Goal: Task Accomplishment & Management: Manage account settings

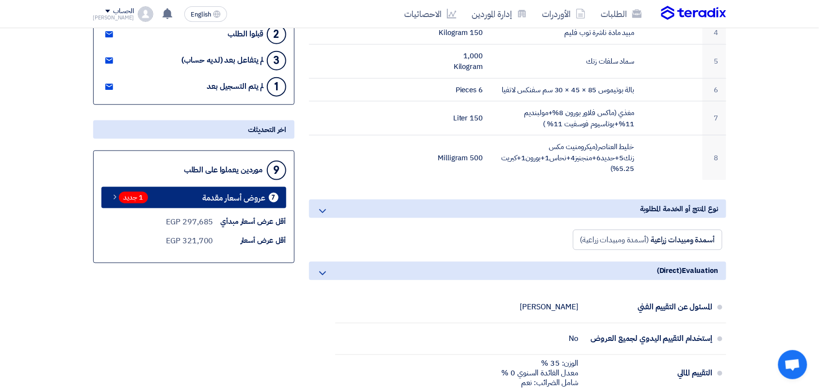
click at [134, 197] on span "1 جديد" at bounding box center [133, 198] width 29 height 12
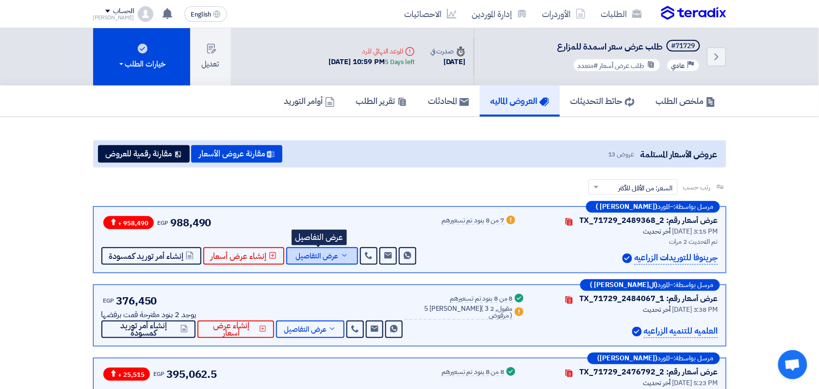
click at [344, 253] on icon at bounding box center [344, 255] width 8 height 8
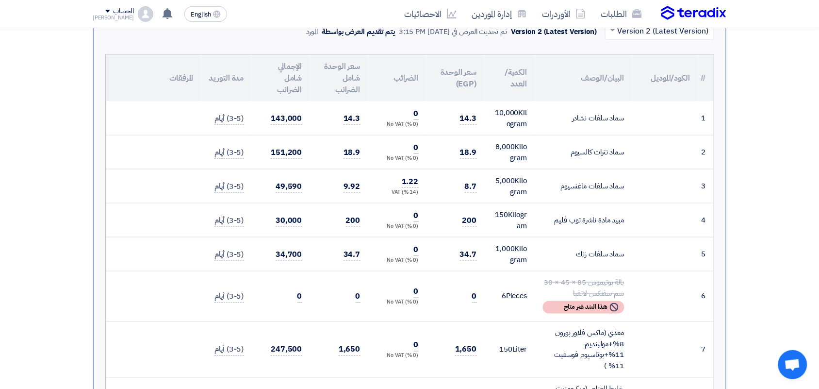
scroll to position [243, 0]
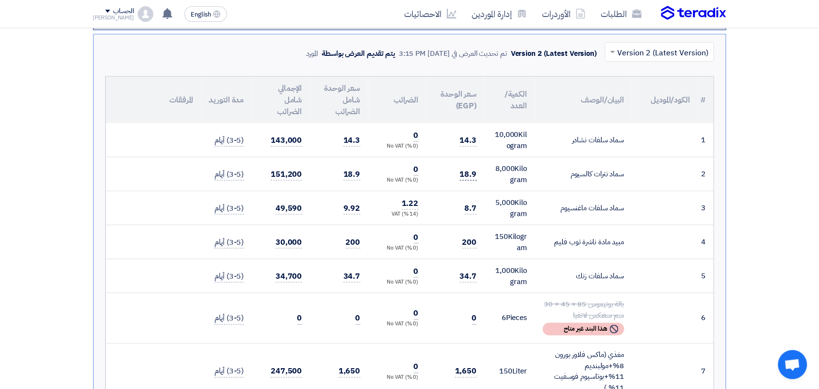
click at [467, 173] on span "18.9" at bounding box center [468, 174] width 17 height 12
click at [463, 209] on td "8.7" at bounding box center [455, 208] width 58 height 34
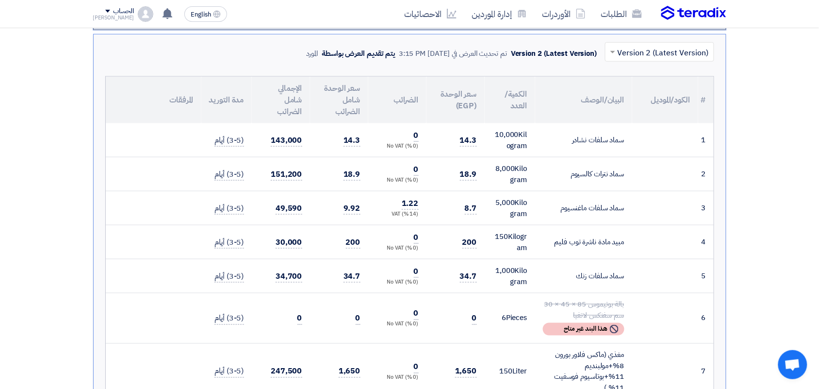
click at [463, 209] on td "8.7" at bounding box center [455, 208] width 58 height 34
click at [470, 241] on span "200" at bounding box center [469, 242] width 15 height 12
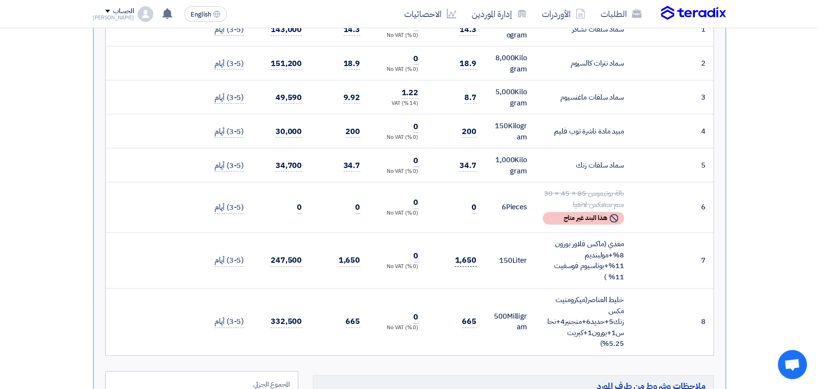
scroll to position [364, 0]
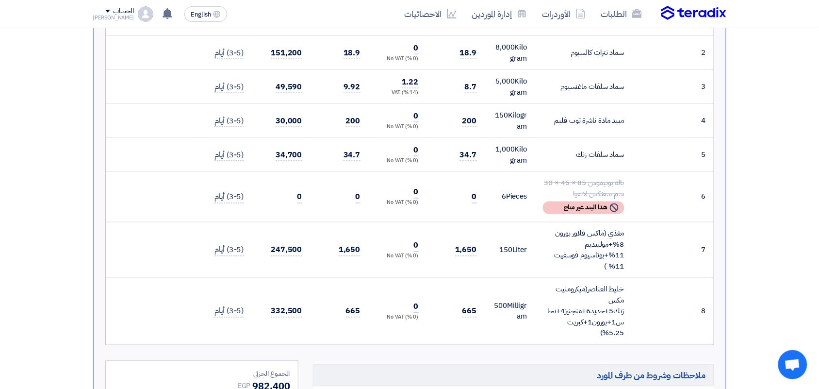
click at [470, 161] on td "34.7" at bounding box center [455, 155] width 58 height 34
click at [471, 151] on span "34.7" at bounding box center [468, 155] width 17 height 12
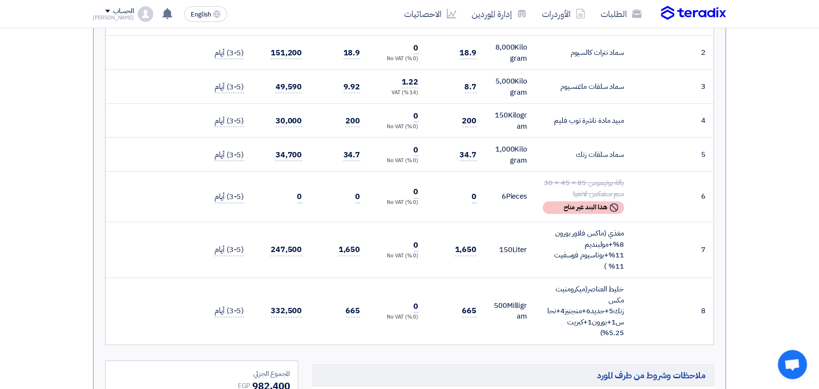
click at [477, 252] on td "1,650" at bounding box center [455, 250] width 58 height 56
click at [469, 245] on span "1,650" at bounding box center [466, 250] width 22 height 12
click at [471, 311] on span "665" at bounding box center [469, 311] width 15 height 12
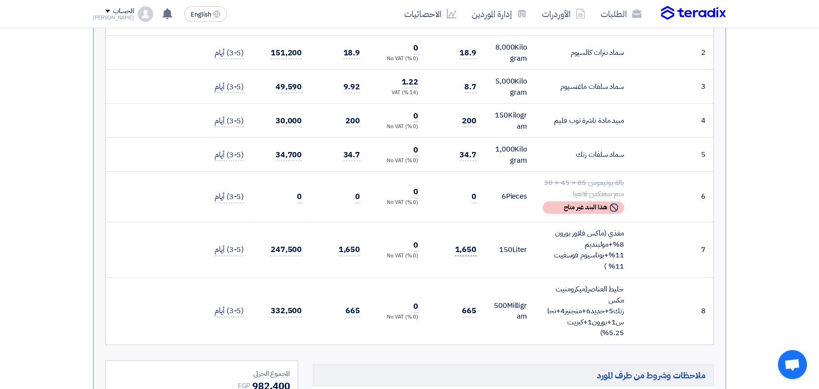
click at [467, 254] on span "1,650" at bounding box center [466, 250] width 22 height 12
click at [465, 248] on span "1,650" at bounding box center [466, 250] width 22 height 12
click at [607, 234] on div "مغذي (ماكس فلاور بورون 8%+مولبنديم 11%+بوتاسيوم فوسفيت 11% )" at bounding box center [583, 250] width 81 height 44
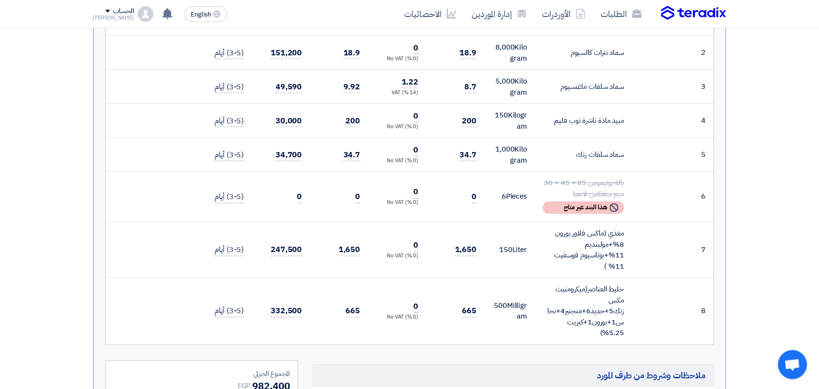
click at [605, 234] on div "مغذي (ماكس فلاور بورون 8%+مولبنديم 11%+بوتاسيوم فوسفيت 11% )" at bounding box center [583, 250] width 81 height 44
drag, startPoint x: 598, startPoint y: 250, endPoint x: 591, endPoint y: 265, distance: 16.7
click at [591, 265] on div "مغذي (ماكس فلاور بورون 8%+مولبنديم 11%+بوتاسيوم فوسفيت 11% )" at bounding box center [583, 250] width 81 height 44
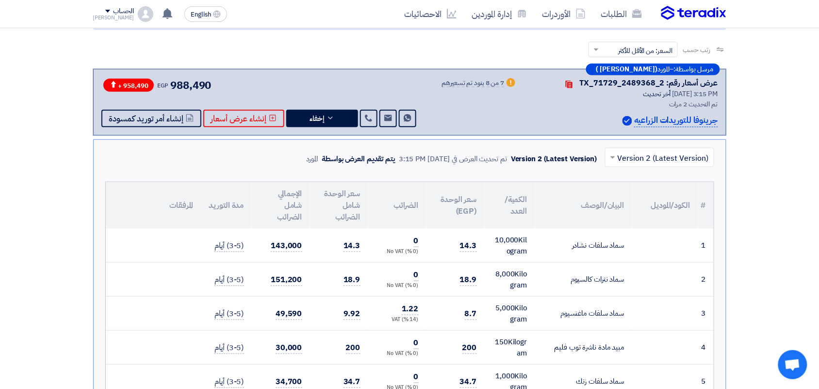
scroll to position [0, 0]
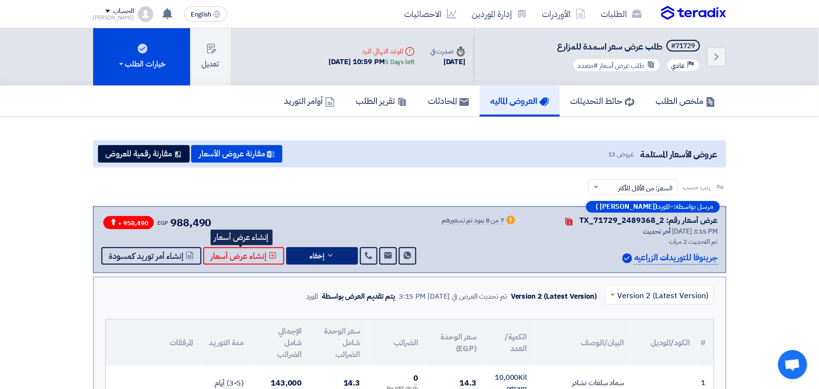
click at [336, 256] on button "إخفاء" at bounding box center [322, 255] width 72 height 17
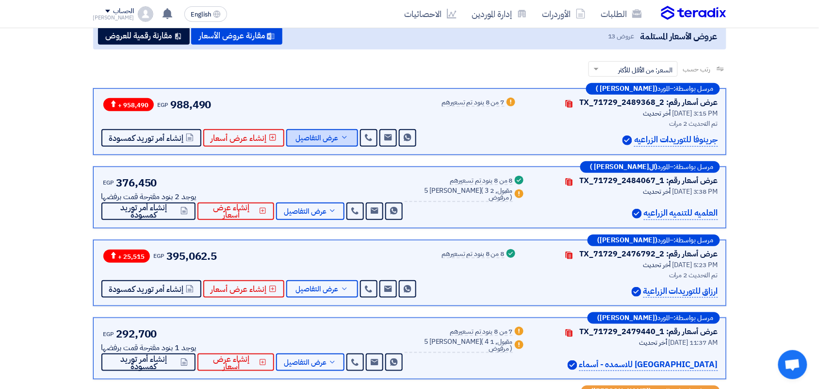
scroll to position [121, 0]
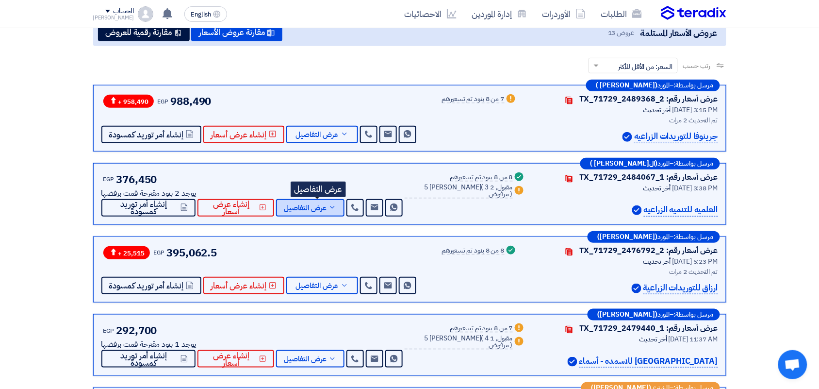
click at [323, 208] on span "عرض التفاصيل" at bounding box center [305, 207] width 43 height 7
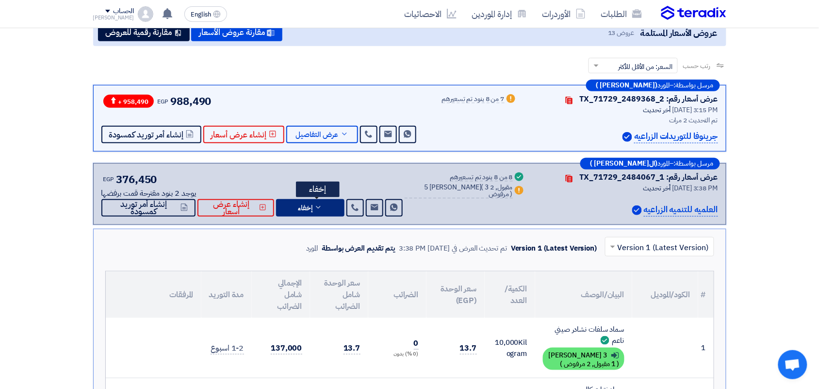
scroll to position [182, 0]
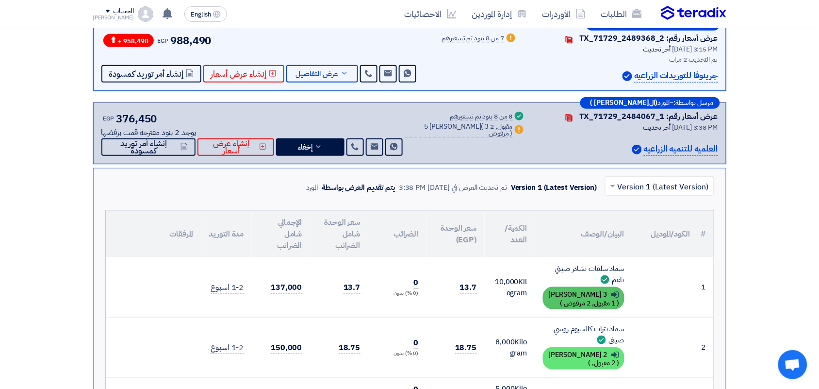
click at [593, 296] on div "Show details 3 بديل مقدم ( 1 مقبول, 2 مرفوض )" at bounding box center [583, 298] width 81 height 22
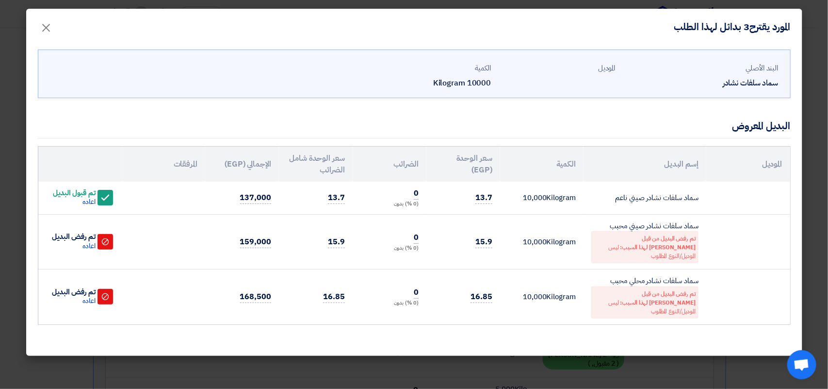
click at [113, 196] on div "Accept" at bounding box center [105, 198] width 16 height 16
click at [49, 32] on span "×" at bounding box center [47, 27] width 12 height 29
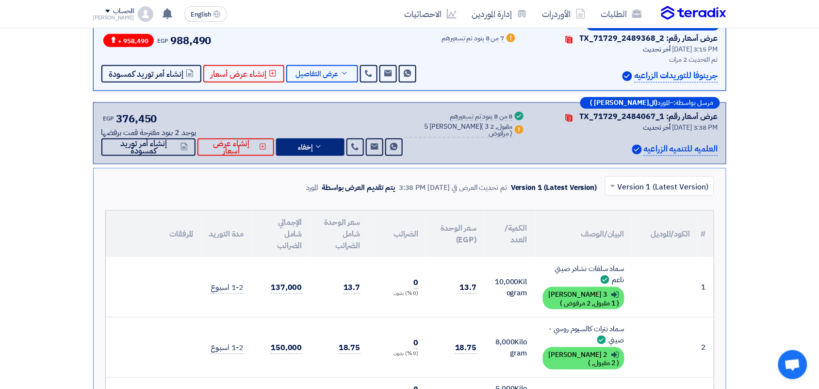
click at [335, 150] on button "إخفاء" at bounding box center [310, 146] width 68 height 17
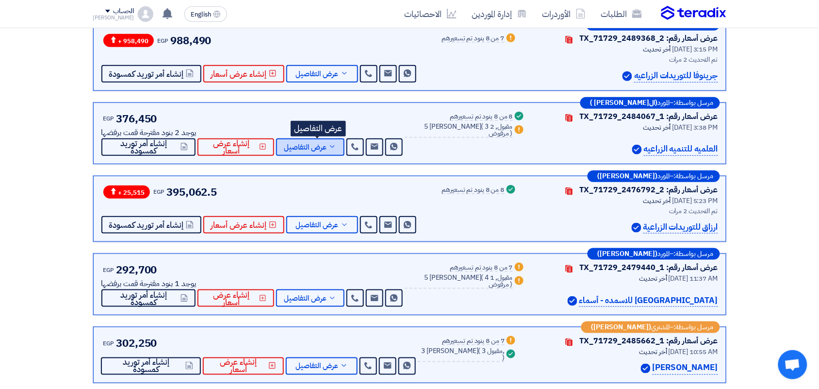
click at [326, 144] on span "عرض التفاصيل" at bounding box center [305, 147] width 43 height 7
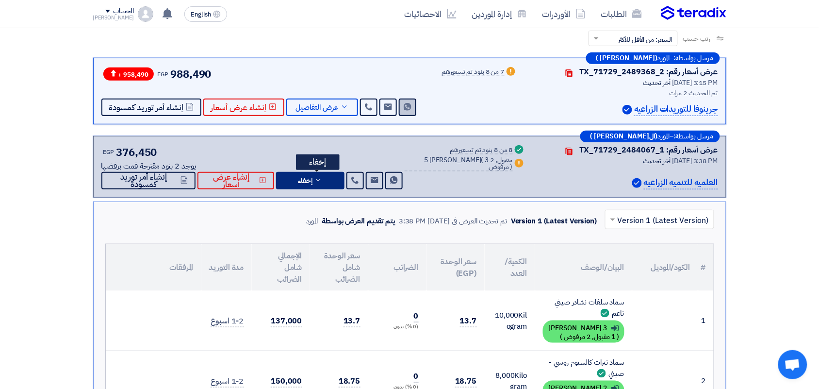
scroll to position [61, 0]
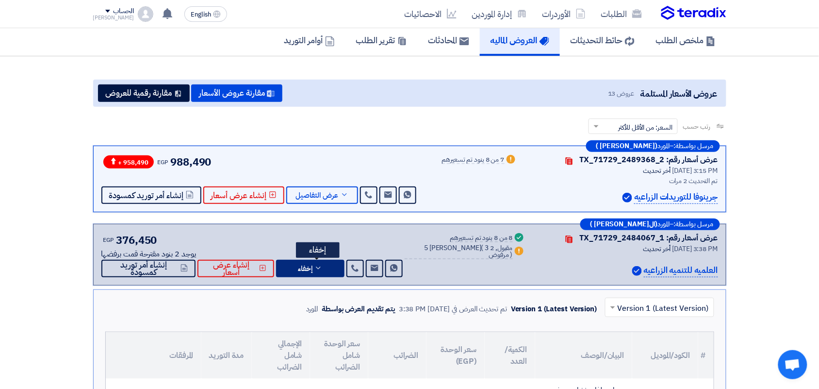
click at [322, 268] on icon at bounding box center [318, 268] width 8 height 8
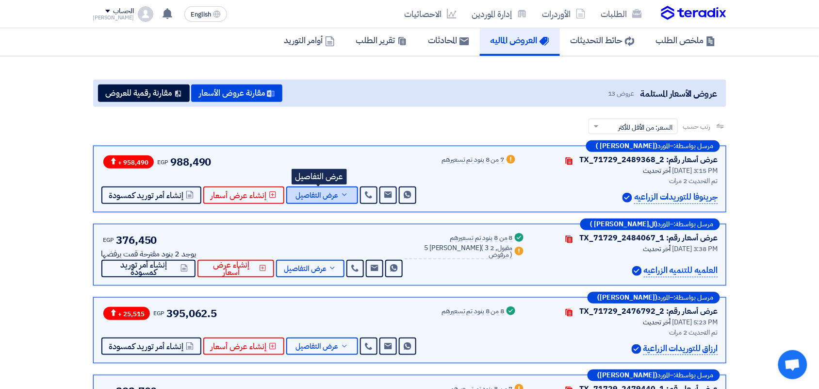
click at [331, 193] on span "عرض التفاصيل" at bounding box center [317, 195] width 43 height 7
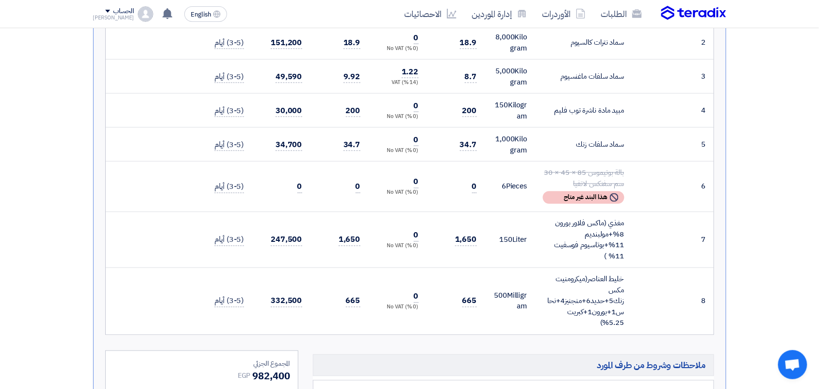
scroll to position [182, 0]
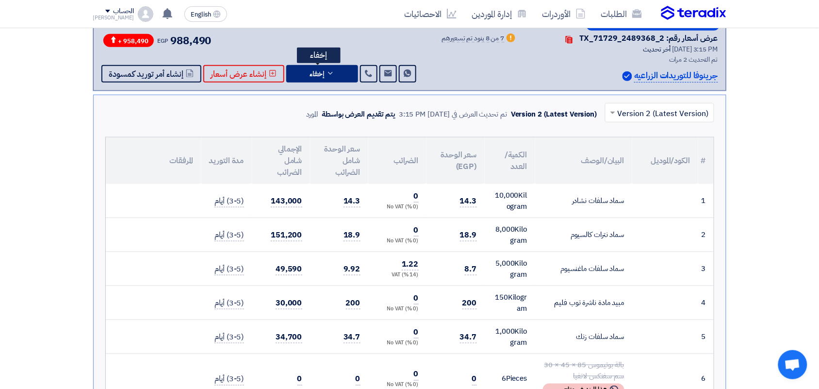
click at [315, 78] on button "إخفاء" at bounding box center [322, 73] width 72 height 17
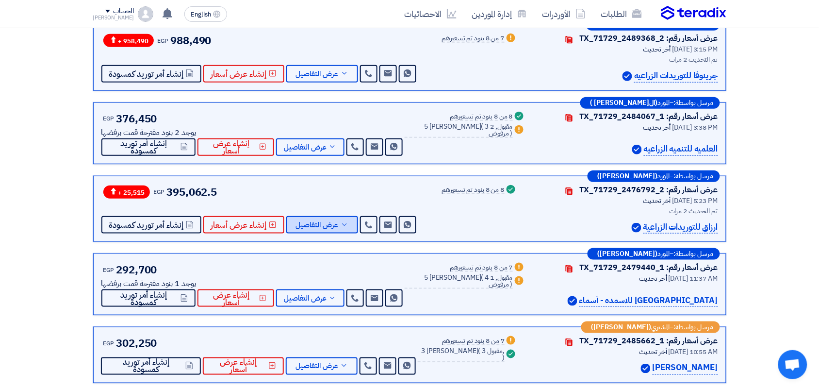
click at [313, 217] on button "عرض التفاصيل" at bounding box center [322, 224] width 72 height 17
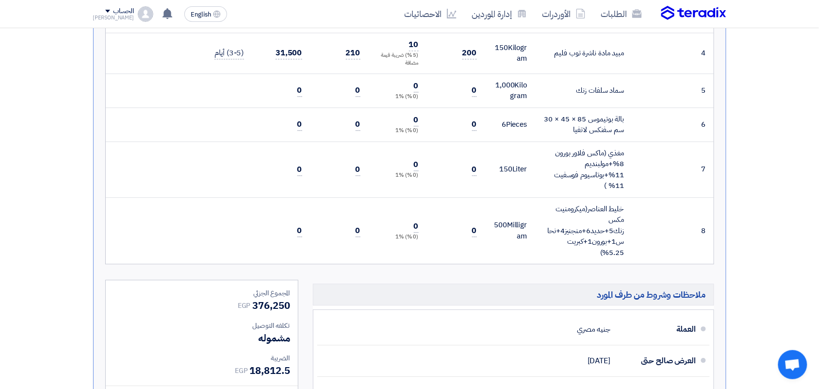
scroll to position [303, 0]
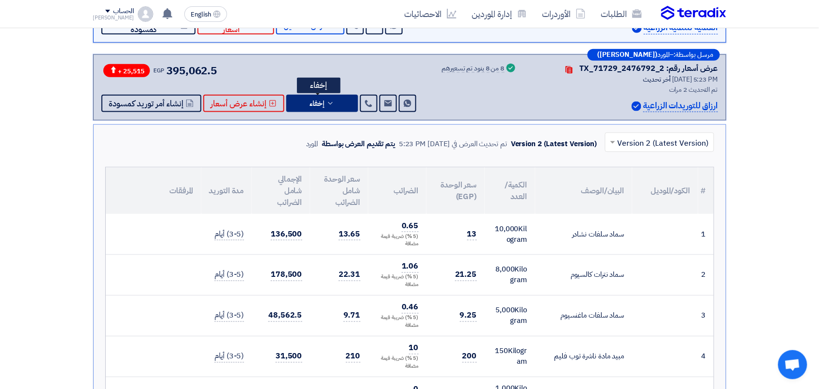
click at [326, 106] on icon at bounding box center [330, 103] width 8 height 8
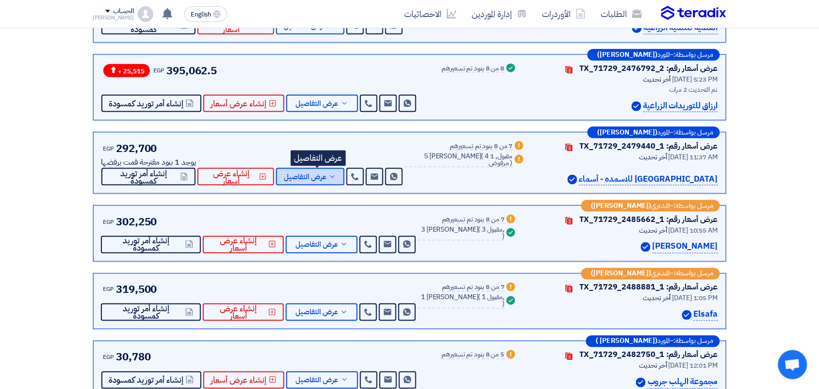
click at [326, 183] on button "عرض التفاصيل" at bounding box center [310, 176] width 68 height 17
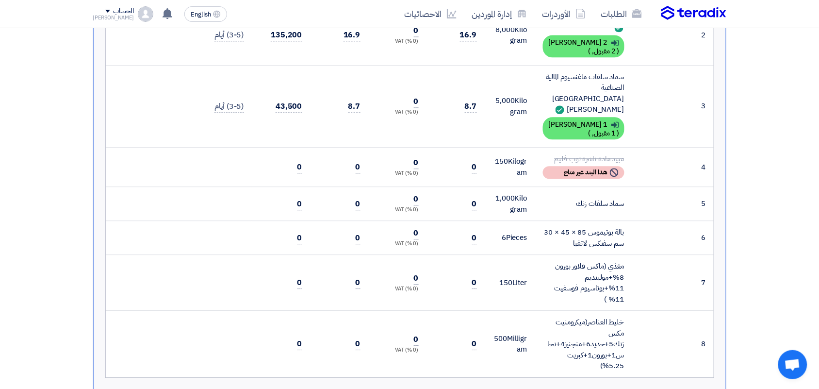
scroll to position [667, 0]
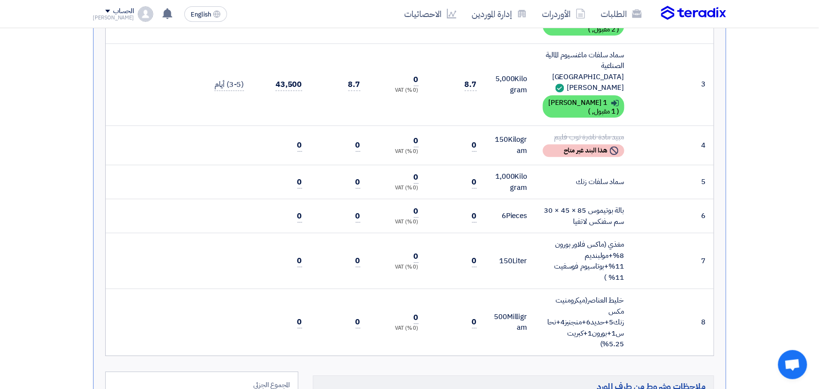
click at [275, 78] on td "43,500" at bounding box center [281, 84] width 58 height 82
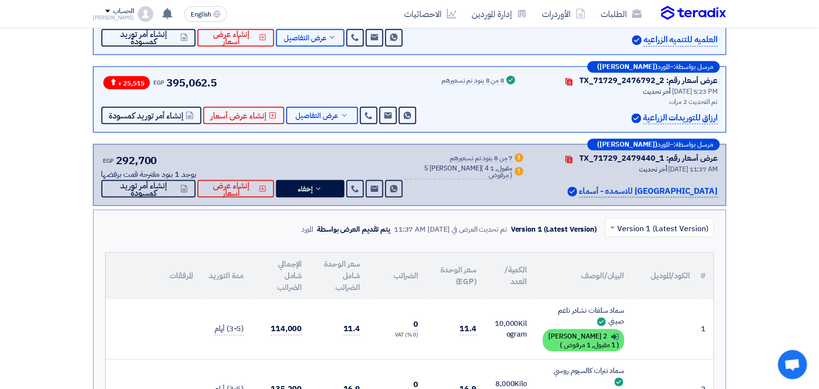
scroll to position [303, 0]
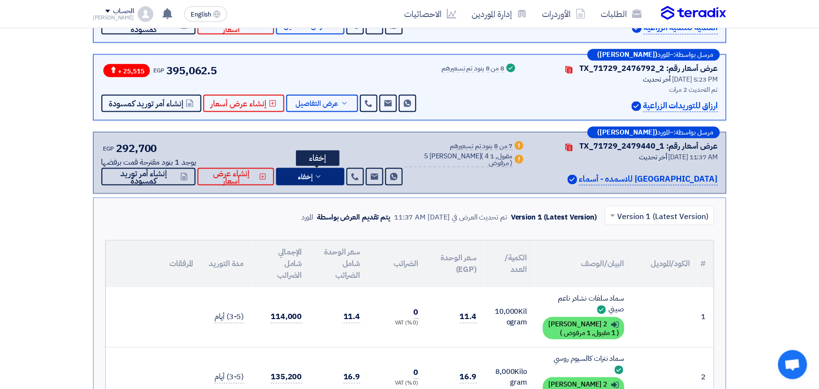
click at [322, 175] on icon at bounding box center [318, 177] width 8 height 8
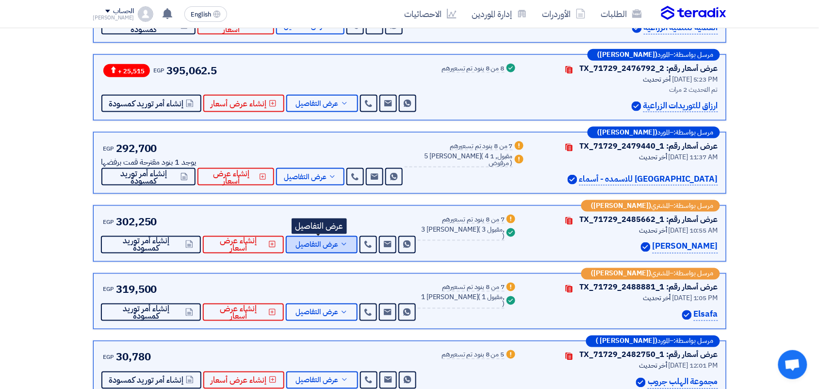
click at [327, 244] on span "عرض التفاصيل" at bounding box center [316, 244] width 43 height 7
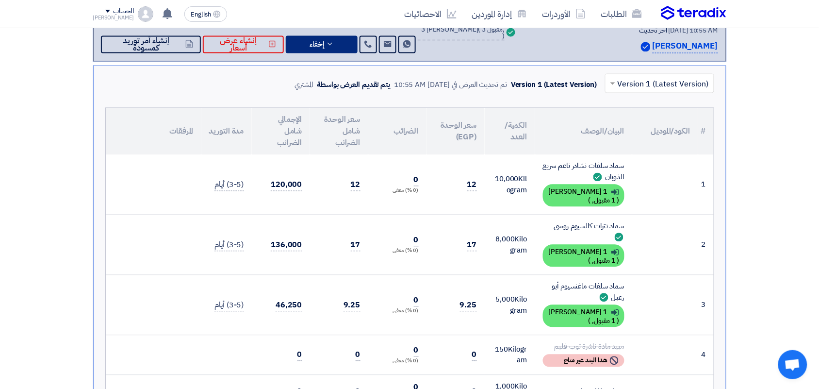
scroll to position [485, 0]
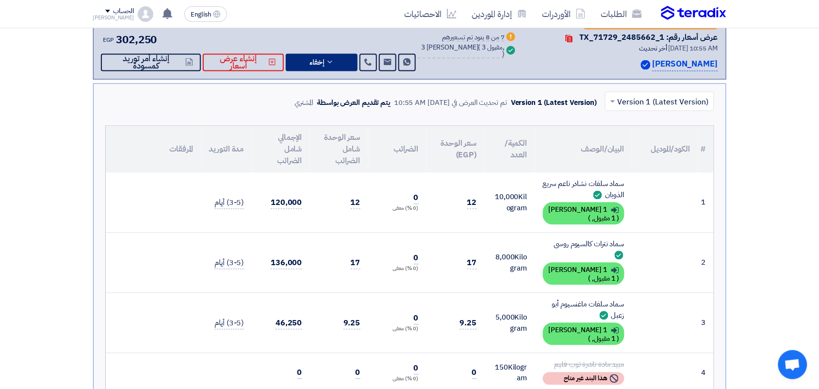
click at [309, 61] on span "إخفاء" at bounding box center [316, 62] width 15 height 7
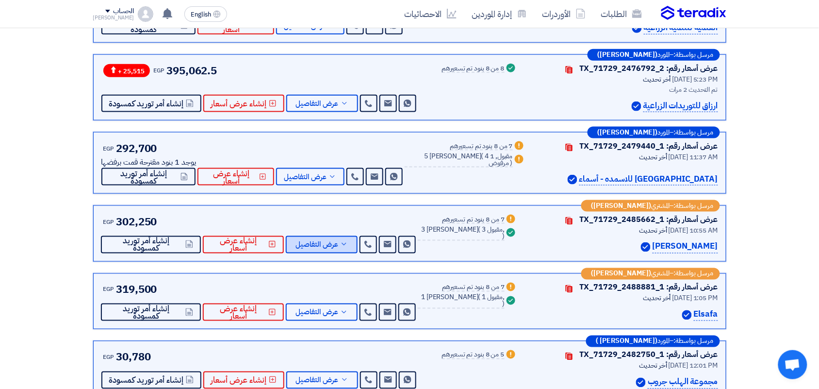
scroll to position [0, 0]
